Goal: Find specific page/section: Find specific page/section

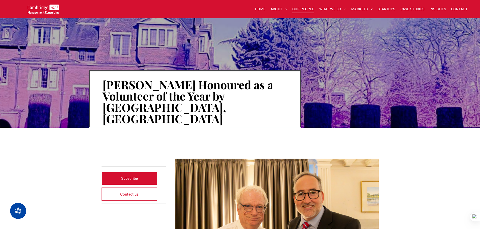
scroll to position [252, 0]
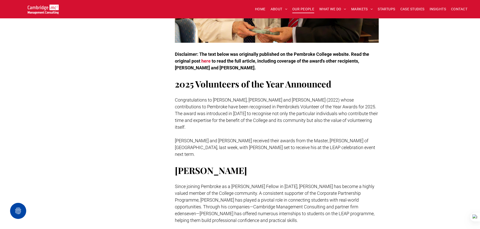
click at [300, 9] on span "OUR PEOPLE" at bounding box center [303, 9] width 22 height 8
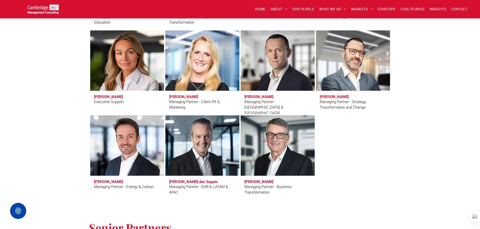
scroll to position [453, 0]
